Goal: Task Accomplishment & Management: Use online tool/utility

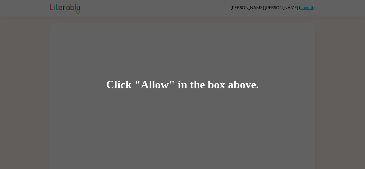
scroll to position [2, 0]
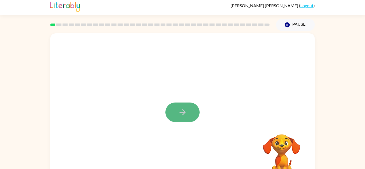
click at [181, 117] on button "button" at bounding box center [182, 111] width 34 height 19
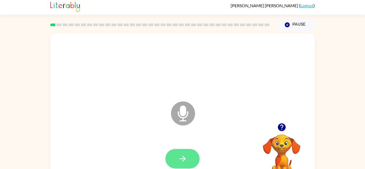
click at [184, 157] on icon "button" at bounding box center [182, 159] width 6 height 6
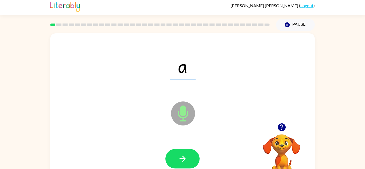
click at [184, 157] on icon "button" at bounding box center [182, 159] width 6 height 6
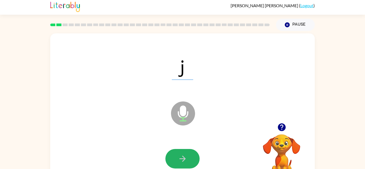
click at [184, 157] on icon "button" at bounding box center [182, 159] width 6 height 6
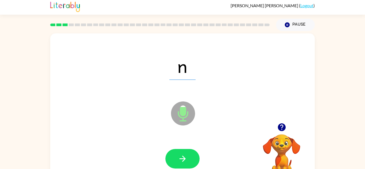
click at [184, 157] on icon "button" at bounding box center [182, 159] width 6 height 6
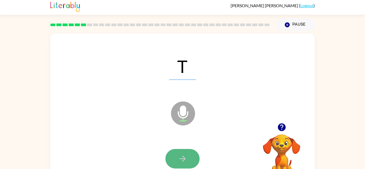
click at [184, 159] on icon "button" at bounding box center [182, 159] width 6 height 6
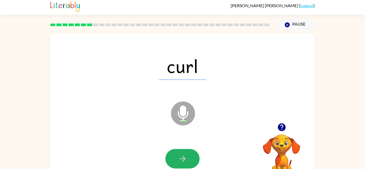
click at [184, 159] on icon "button" at bounding box center [182, 159] width 6 height 6
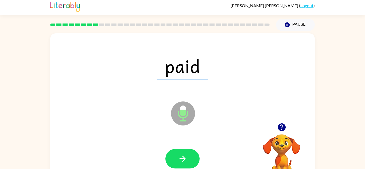
click at [184, 159] on icon "button" at bounding box center [182, 159] width 6 height 6
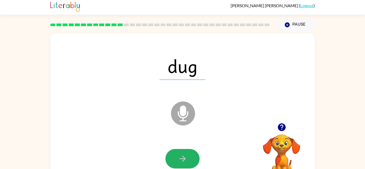
click at [184, 159] on icon "button" at bounding box center [182, 159] width 6 height 6
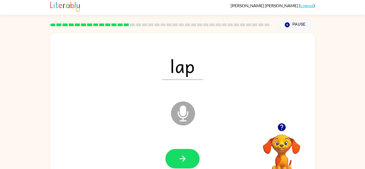
click at [184, 159] on icon "button" at bounding box center [182, 159] width 6 height 6
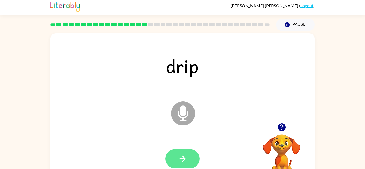
click at [185, 159] on icon "button" at bounding box center [182, 158] width 9 height 9
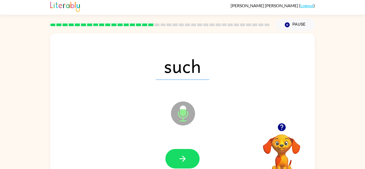
click at [185, 159] on icon "button" at bounding box center [182, 158] width 9 height 9
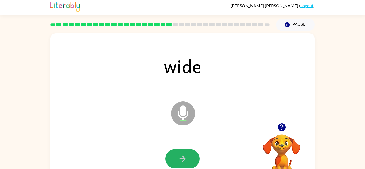
click at [185, 159] on icon "button" at bounding box center [182, 158] width 9 height 9
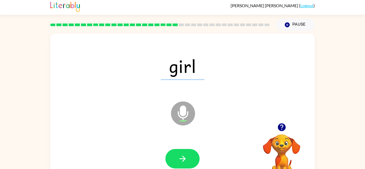
click at [185, 159] on icon "button" at bounding box center [182, 158] width 9 height 9
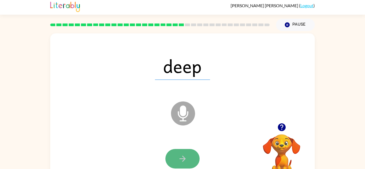
click at [185, 160] on icon "button" at bounding box center [182, 158] width 9 height 9
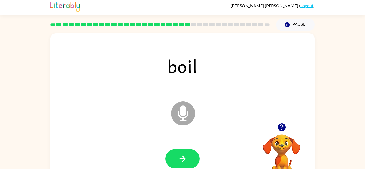
click at [185, 160] on icon "button" at bounding box center [182, 158] width 9 height 9
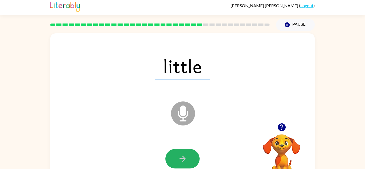
click at [185, 160] on icon "button" at bounding box center [182, 158] width 9 height 9
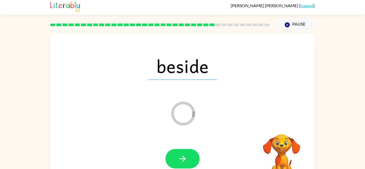
click at [185, 160] on icon "button" at bounding box center [182, 158] width 9 height 9
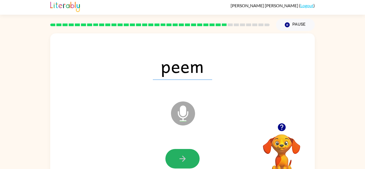
click at [185, 160] on icon "button" at bounding box center [182, 158] width 9 height 9
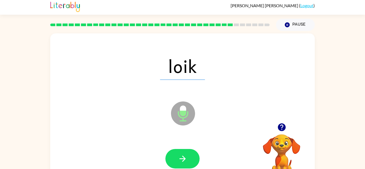
click at [185, 160] on icon "button" at bounding box center [182, 158] width 9 height 9
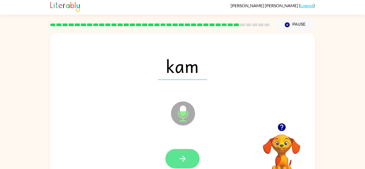
click at [185, 160] on icon "button" at bounding box center [182, 158] width 9 height 9
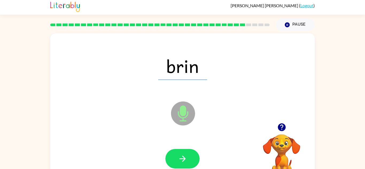
click at [185, 160] on icon "button" at bounding box center [182, 158] width 9 height 9
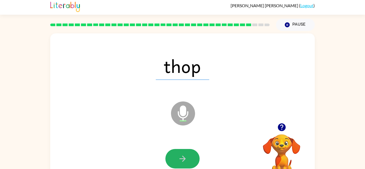
click at [185, 160] on icon "button" at bounding box center [182, 158] width 9 height 9
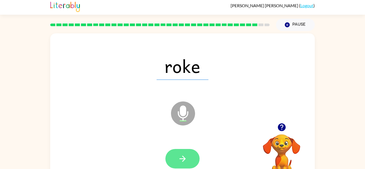
click at [184, 164] on button "button" at bounding box center [182, 158] width 34 height 19
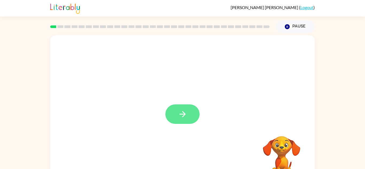
click at [189, 123] on button "button" at bounding box center [182, 113] width 34 height 19
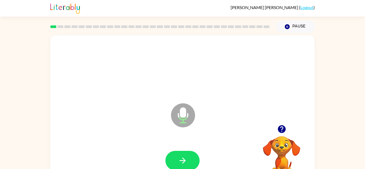
click at [161, 88] on div at bounding box center [183, 68] width 254 height 44
click at [179, 158] on icon "button" at bounding box center [182, 160] width 9 height 9
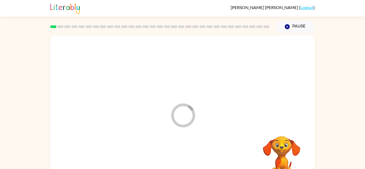
scroll to position [19, 0]
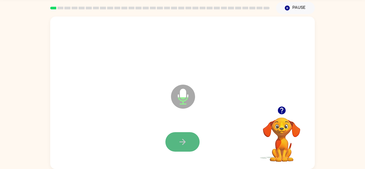
click at [187, 134] on button "button" at bounding box center [182, 141] width 34 height 19
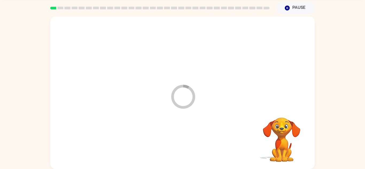
click at [187, 136] on div at bounding box center [183, 142] width 254 height 44
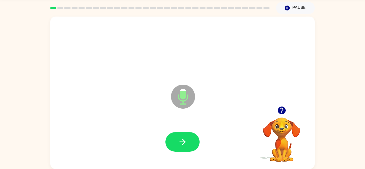
click at [187, 136] on button "button" at bounding box center [182, 141] width 34 height 19
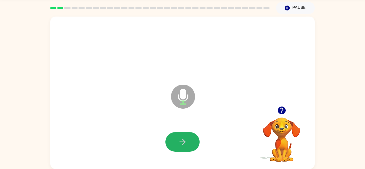
click at [187, 136] on button "button" at bounding box center [182, 141] width 34 height 19
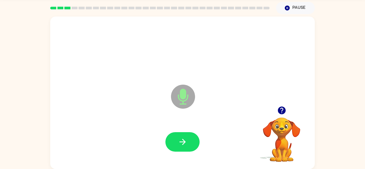
click at [187, 136] on button "button" at bounding box center [182, 141] width 34 height 19
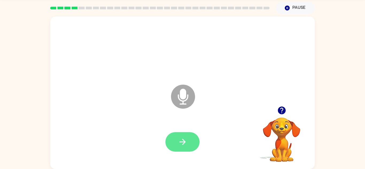
click at [188, 136] on button "button" at bounding box center [182, 141] width 34 height 19
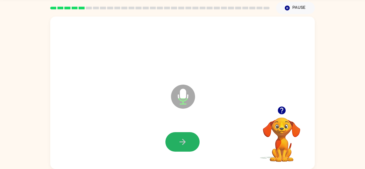
click at [188, 136] on button "button" at bounding box center [182, 141] width 34 height 19
click at [187, 137] on button "button" at bounding box center [182, 141] width 34 height 19
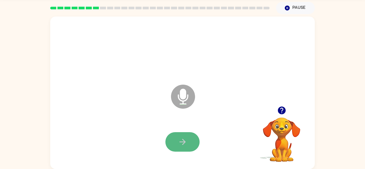
click at [184, 137] on icon "button" at bounding box center [182, 141] width 9 height 9
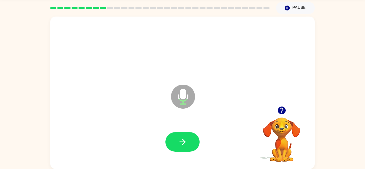
click at [184, 137] on icon "button" at bounding box center [182, 141] width 9 height 9
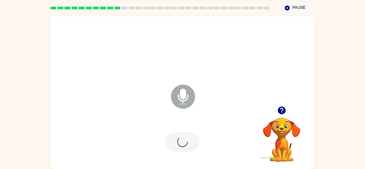
click at [184, 137] on div at bounding box center [182, 141] width 34 height 19
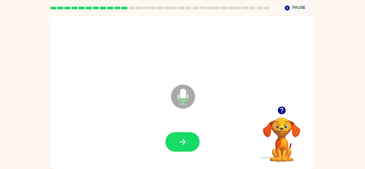
click at [184, 137] on icon "button" at bounding box center [182, 141] width 9 height 9
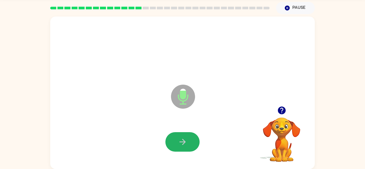
click at [184, 137] on icon "button" at bounding box center [182, 141] width 9 height 9
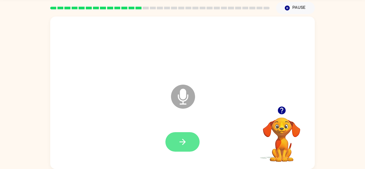
click at [184, 132] on button "button" at bounding box center [182, 141] width 34 height 19
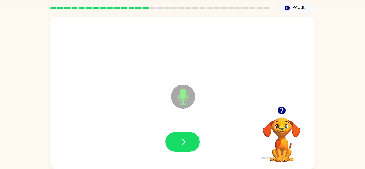
click at [184, 132] on button "button" at bounding box center [182, 141] width 34 height 19
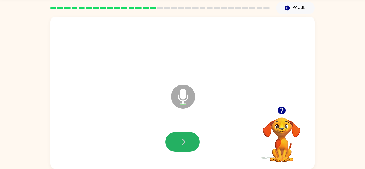
click at [184, 132] on button "button" at bounding box center [182, 141] width 34 height 19
click at [184, 133] on button "button" at bounding box center [182, 141] width 34 height 19
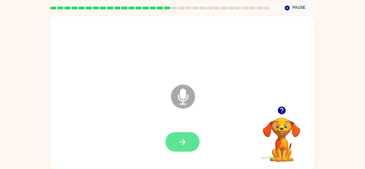
click at [184, 133] on button "button" at bounding box center [182, 141] width 34 height 19
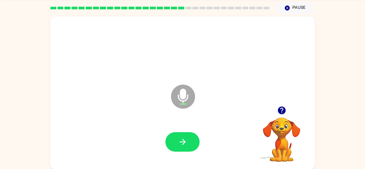
click at [184, 133] on button "button" at bounding box center [182, 141] width 34 height 19
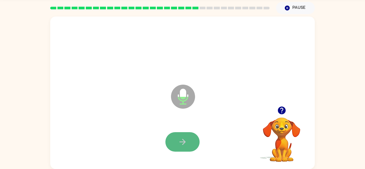
click at [186, 136] on button "button" at bounding box center [182, 141] width 34 height 19
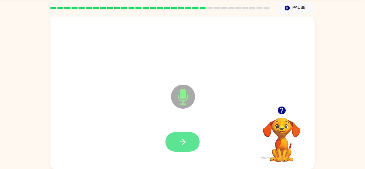
click at [186, 133] on button "button" at bounding box center [182, 141] width 34 height 19
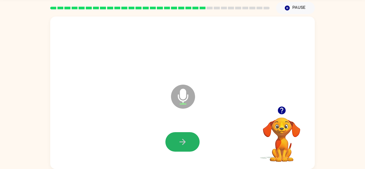
click at [186, 133] on button "button" at bounding box center [182, 141] width 34 height 19
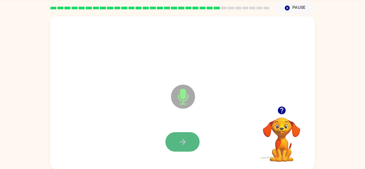
click at [186, 134] on button "button" at bounding box center [182, 141] width 34 height 19
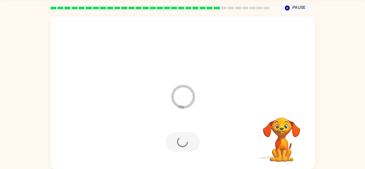
click at [186, 134] on div at bounding box center [182, 141] width 34 height 19
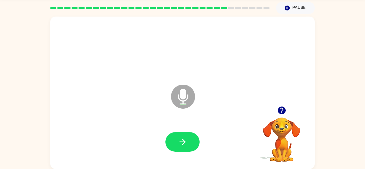
click at [186, 134] on button "button" at bounding box center [182, 141] width 34 height 19
click at [180, 147] on button "button" at bounding box center [182, 141] width 34 height 19
click at [186, 134] on button "button" at bounding box center [182, 141] width 34 height 19
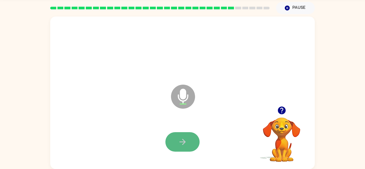
click at [186, 134] on button "button" at bounding box center [182, 141] width 34 height 19
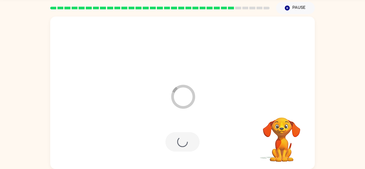
click at [188, 137] on div at bounding box center [182, 141] width 34 height 19
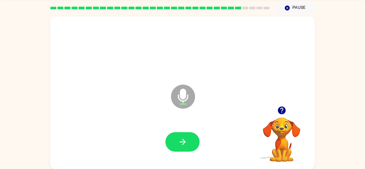
click at [176, 126] on div at bounding box center [183, 142] width 254 height 44
click at [177, 141] on button "button" at bounding box center [182, 141] width 34 height 19
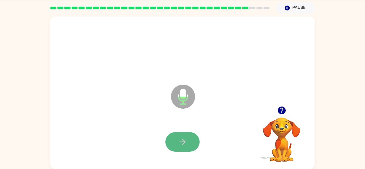
click at [178, 143] on icon "button" at bounding box center [182, 141] width 9 height 9
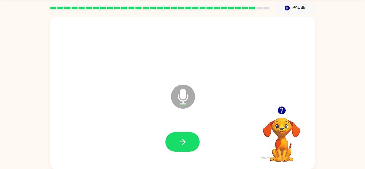
click at [178, 143] on icon "button" at bounding box center [182, 141] width 9 height 9
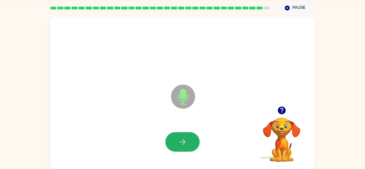
click at [178, 143] on icon "button" at bounding box center [182, 141] width 9 height 9
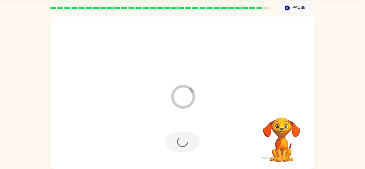
scroll to position [9, 0]
